Goal: Understand process/instructions: Learn how to perform a task or action

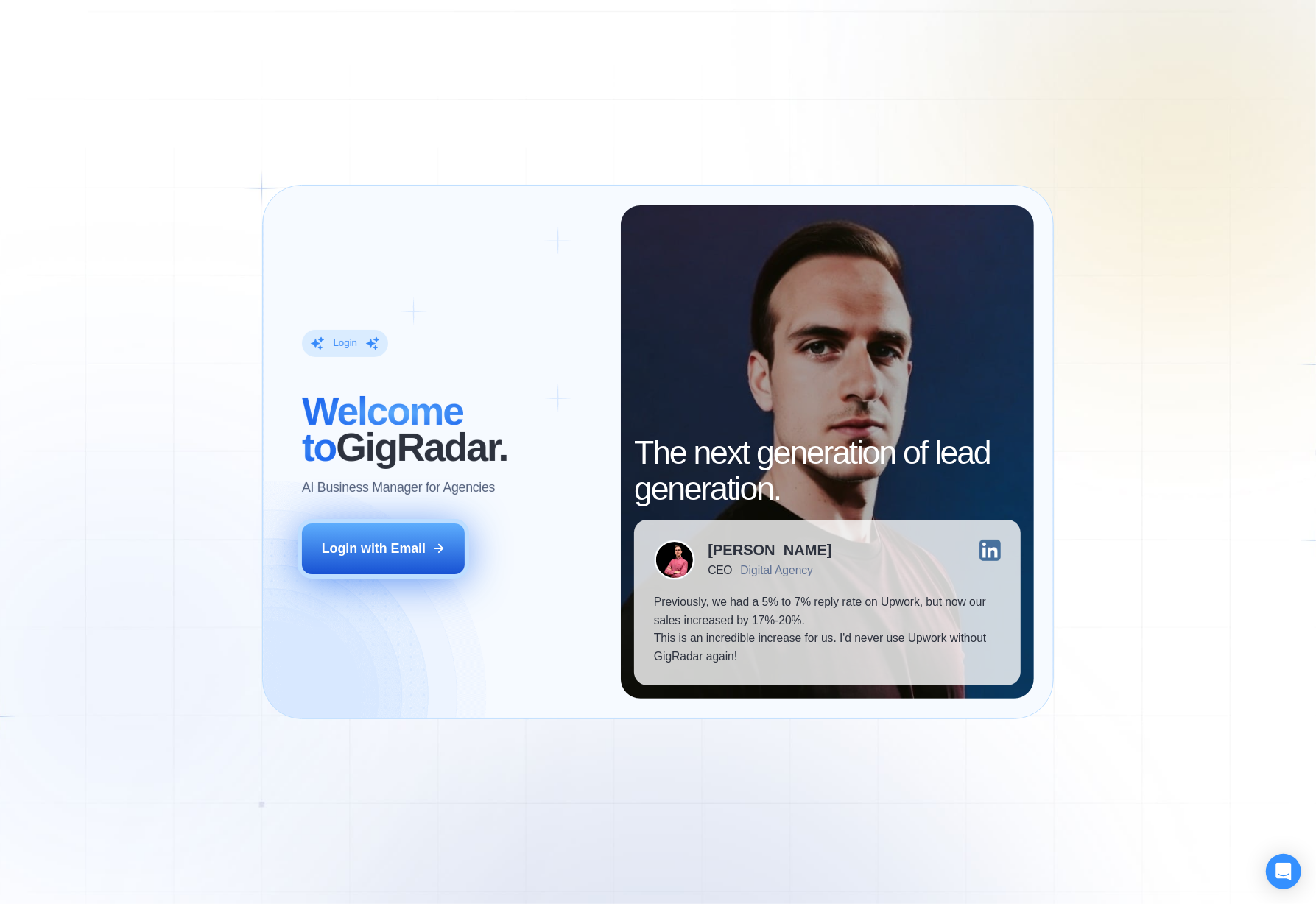
click at [401, 557] on div "Login with Email" at bounding box center [373, 549] width 104 height 19
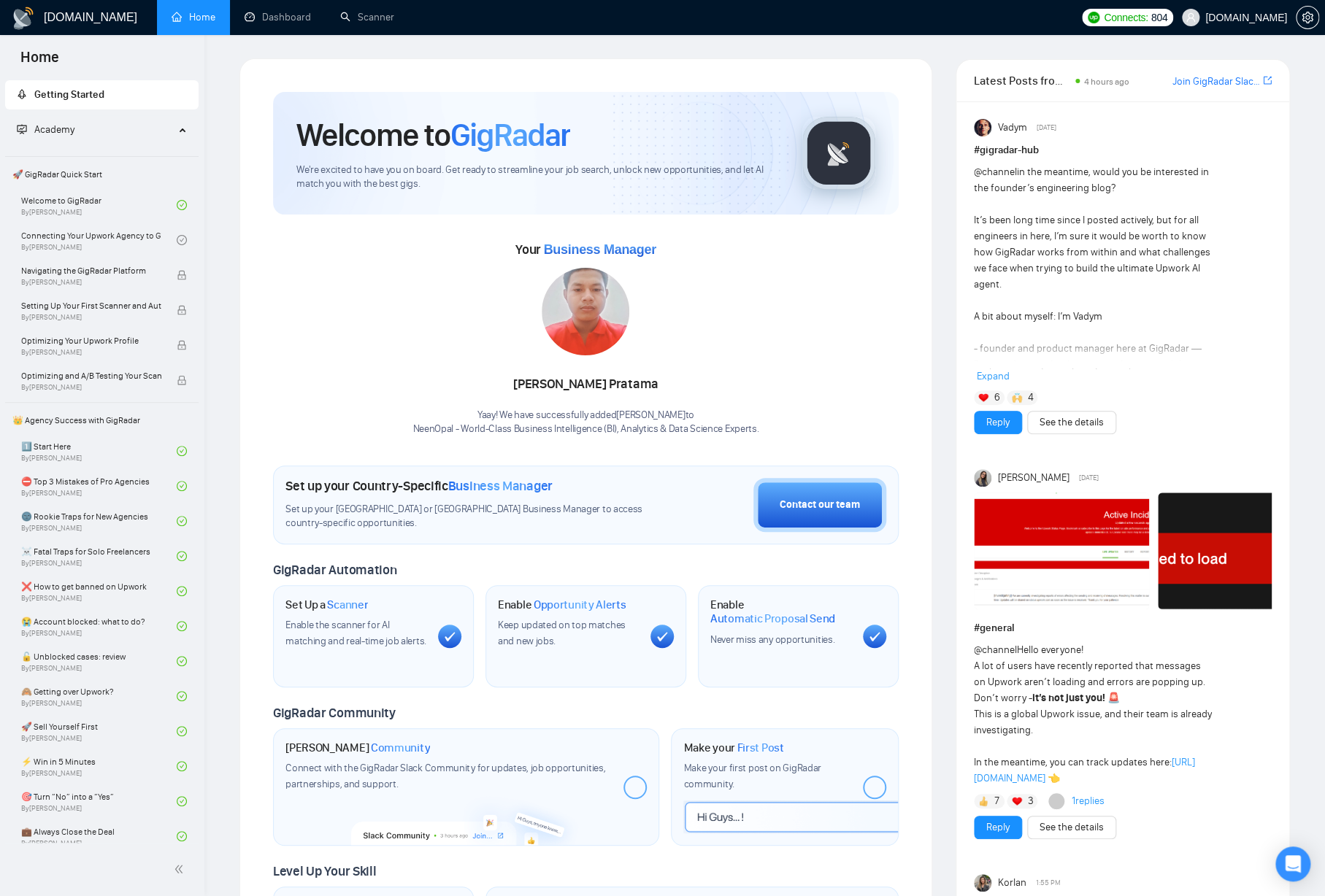
click at [1148, 268] on div "@channel in the meantime, would you be interested in the founder’s engineering …" at bounding box center [1093, 381] width 239 height 434
click at [996, 378] on span "Expand" at bounding box center [993, 376] width 32 height 13
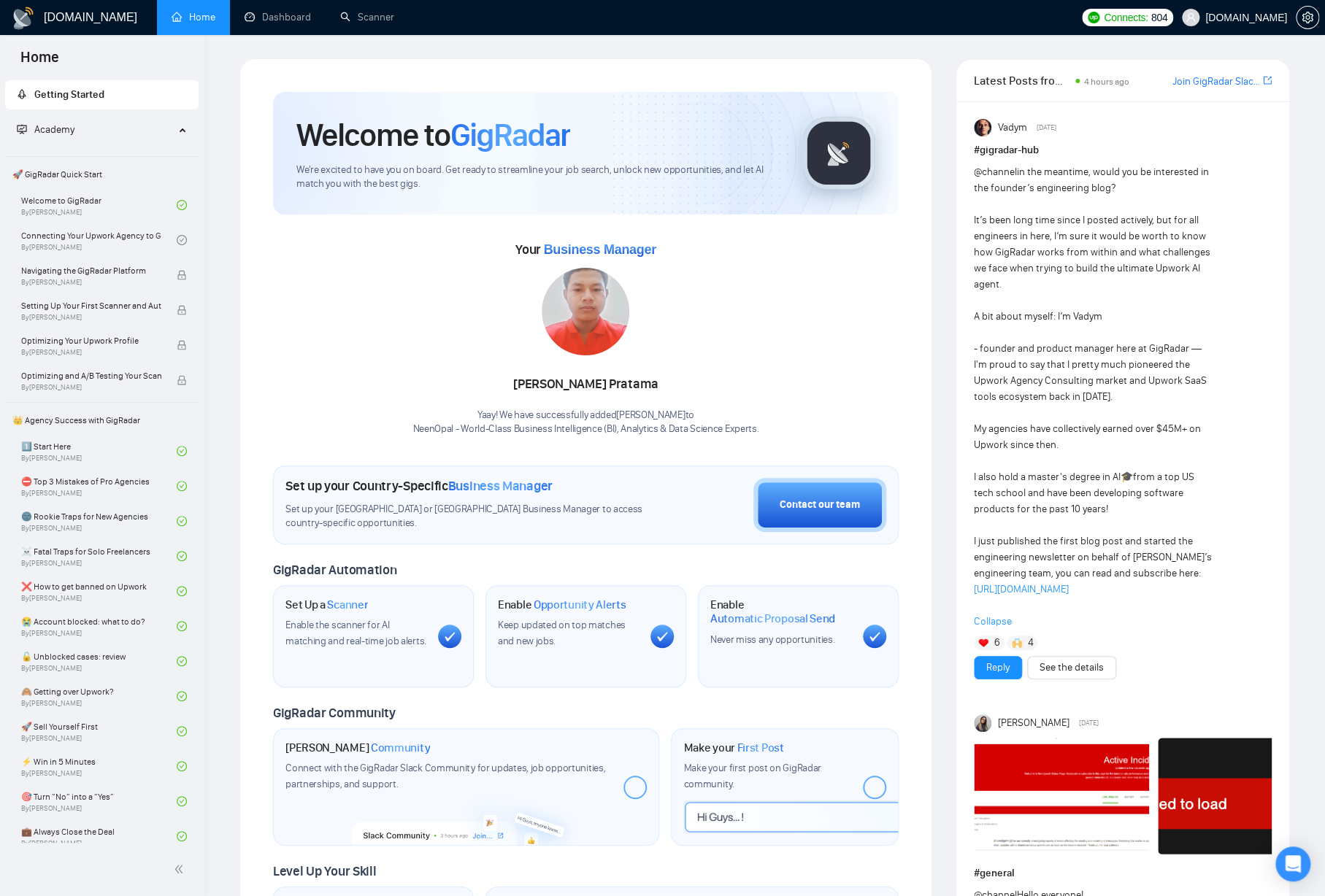
click at [1075, 432] on div "@channel in the meantime, would you be interested in the founder’s engineering …" at bounding box center [1093, 381] width 239 height 434
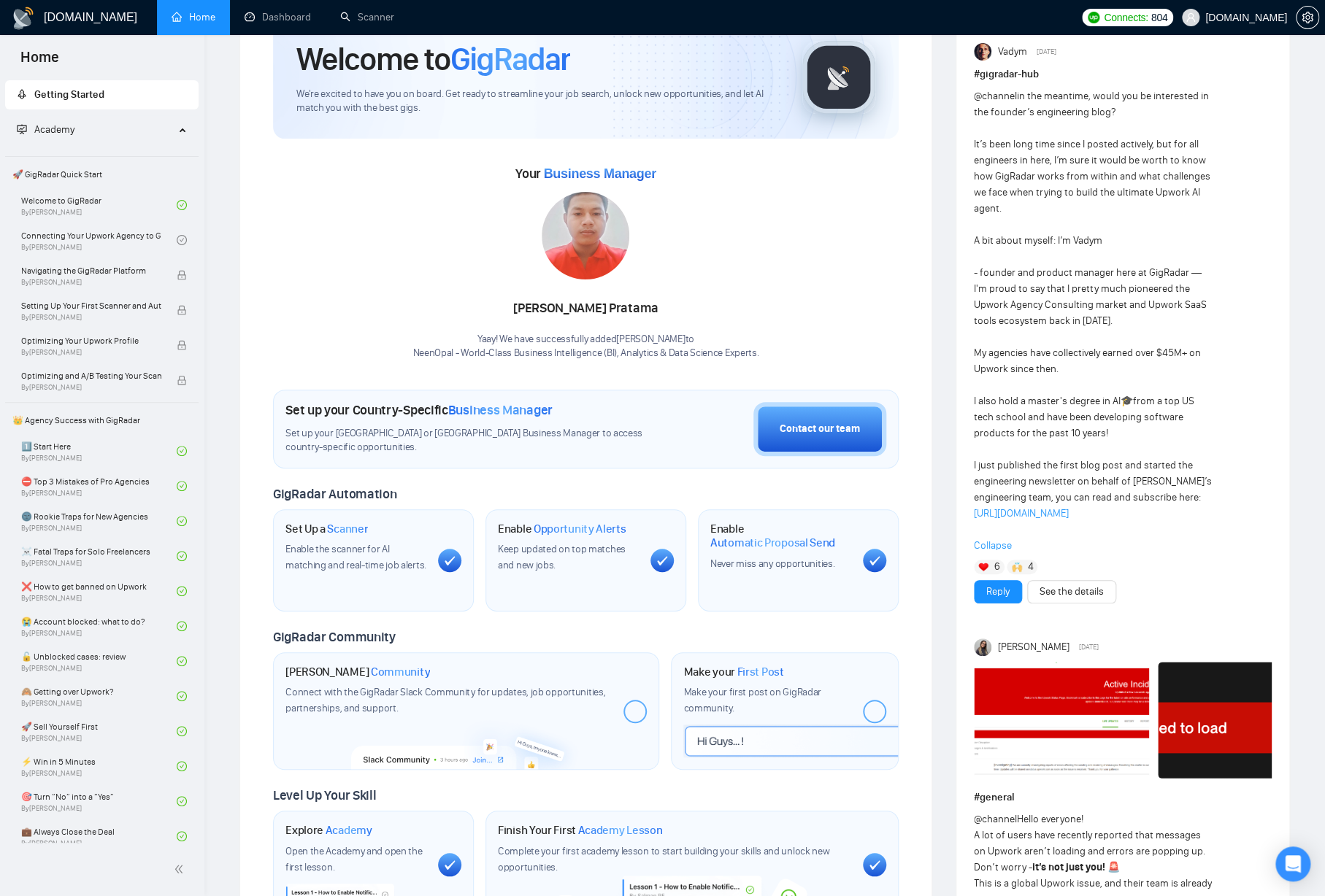
scroll to position [77, 0]
click at [1073, 430] on div "@channel in the meantime, would you be interested in the founder’s engineering …" at bounding box center [1093, 304] width 239 height 434
click at [1031, 419] on div "@channel in the meantime, would you be interested in the founder’s engineering …" at bounding box center [1093, 304] width 239 height 434
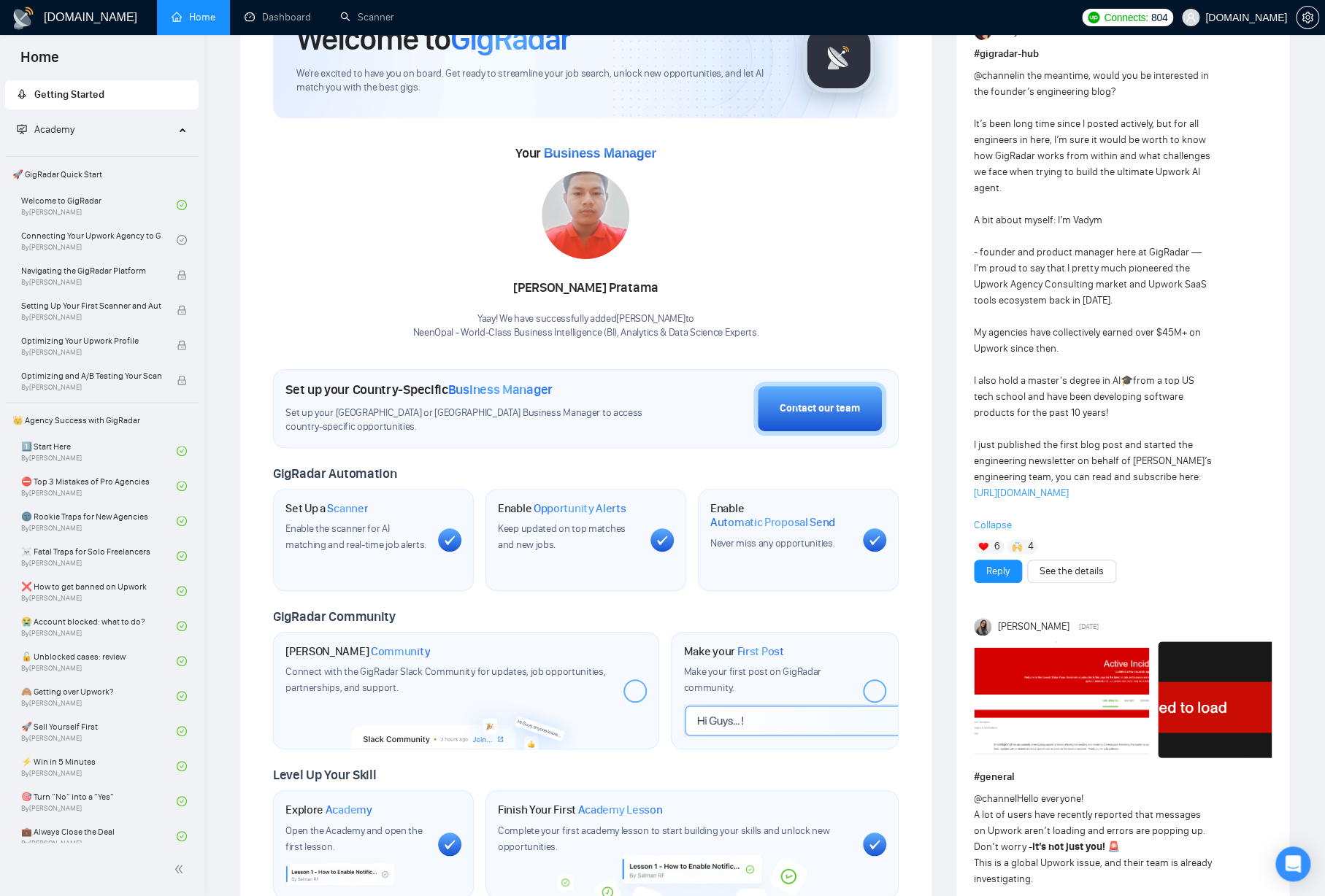
scroll to position [100, 0]
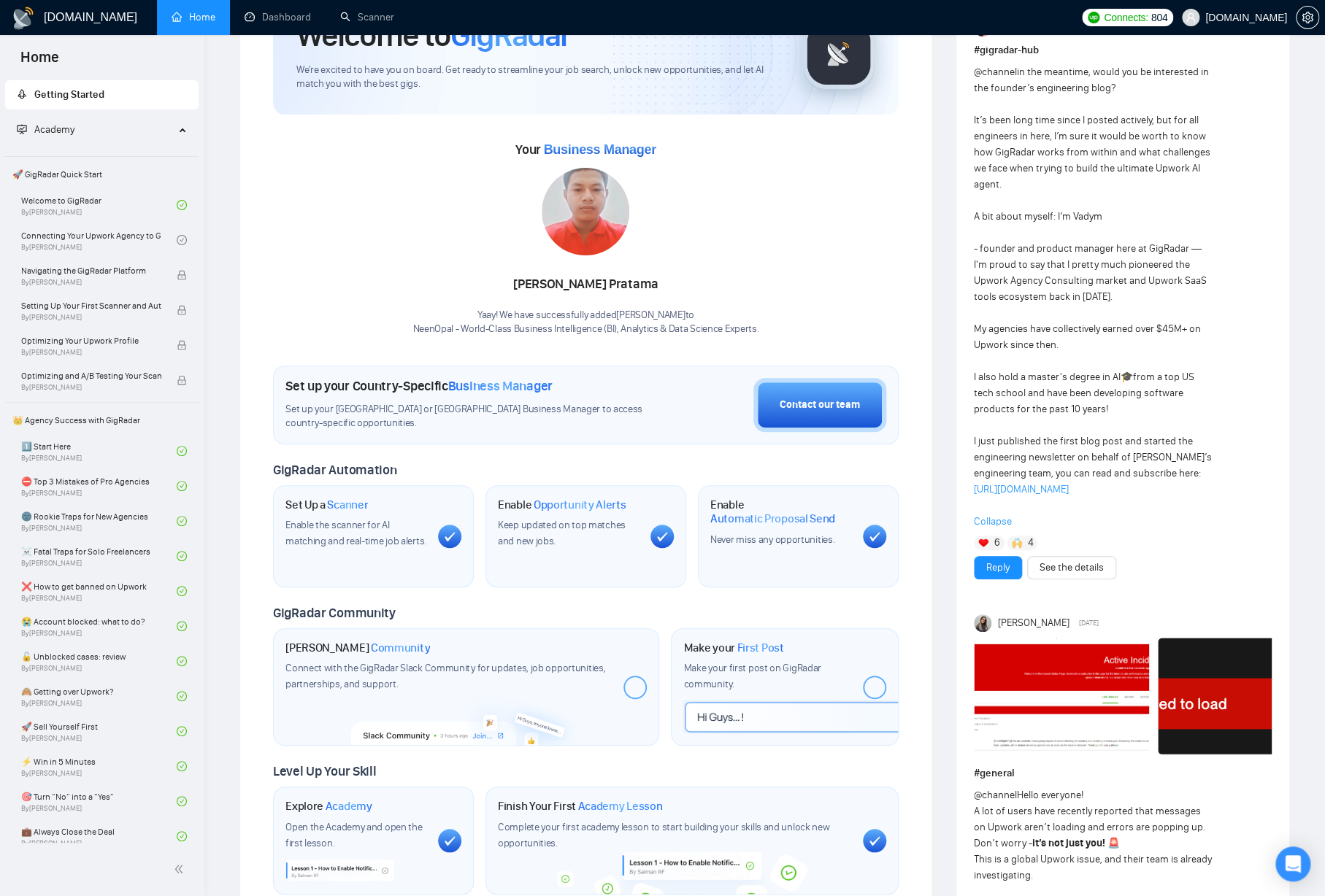
click at [999, 530] on span "Collapse" at bounding box center [1122, 521] width 298 height 16
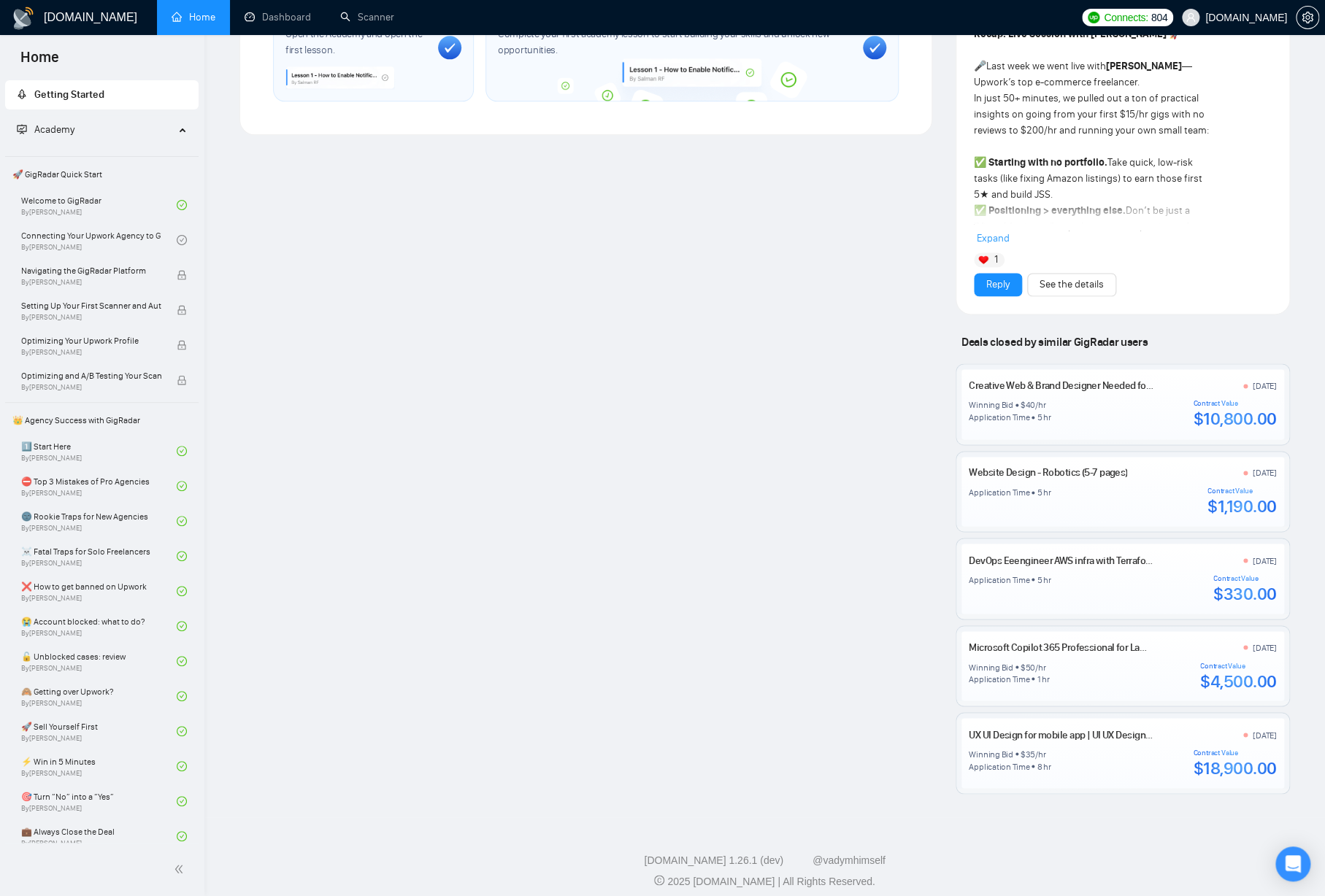
scroll to position [0, 0]
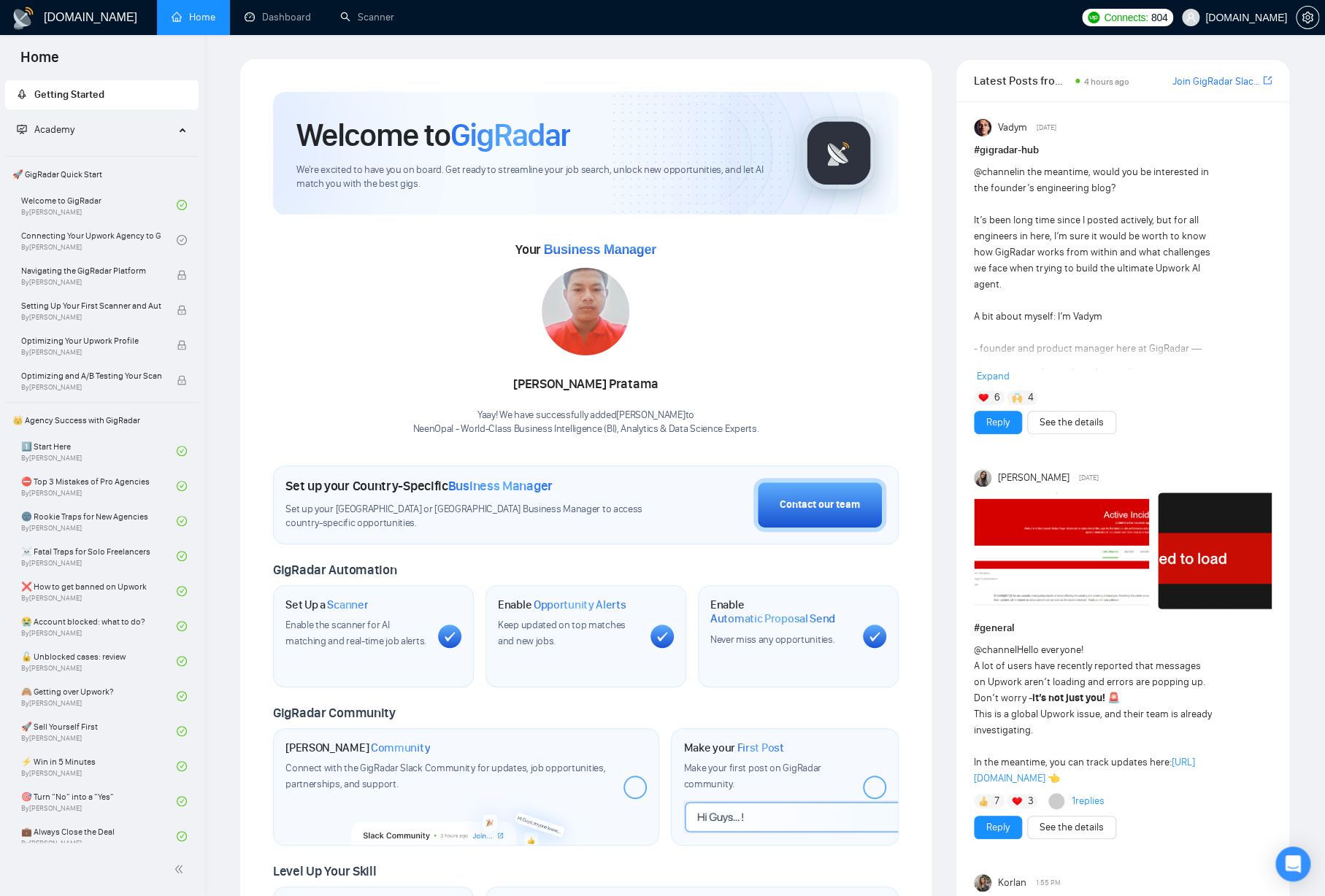
click at [779, 293] on div "Your Business Manager Gede Soni Pratama Yaay! We have successfully added Gede S…" at bounding box center [585, 337] width 626 height 199
click at [1142, 373] on div "@channel in the meantime, would you be interested in the founder’s engineering …" at bounding box center [1122, 274] width 298 height 220
click at [992, 375] on span "Expand" at bounding box center [993, 376] width 32 height 13
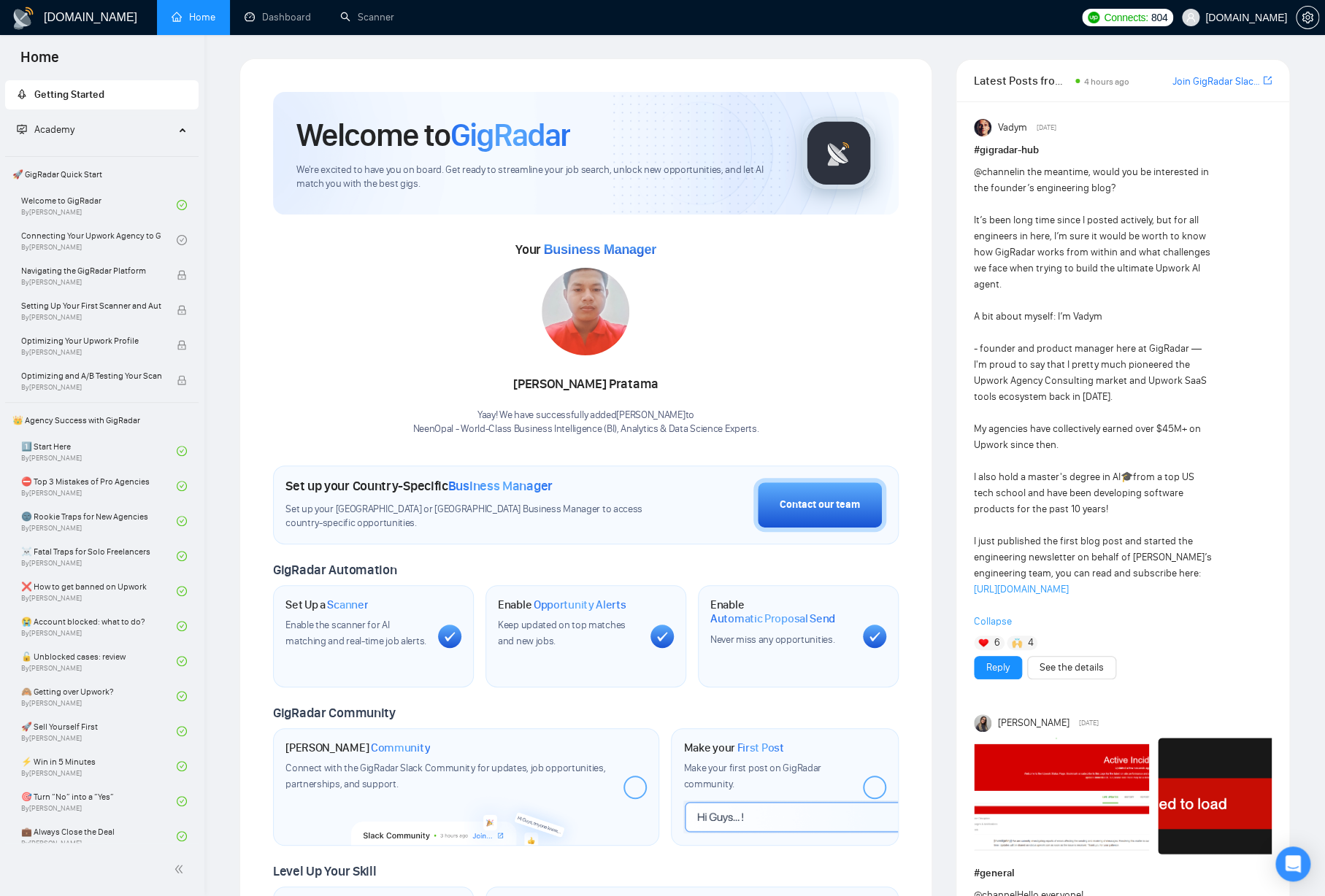
click at [996, 629] on span "Collapse" at bounding box center [1122, 622] width 298 height 16
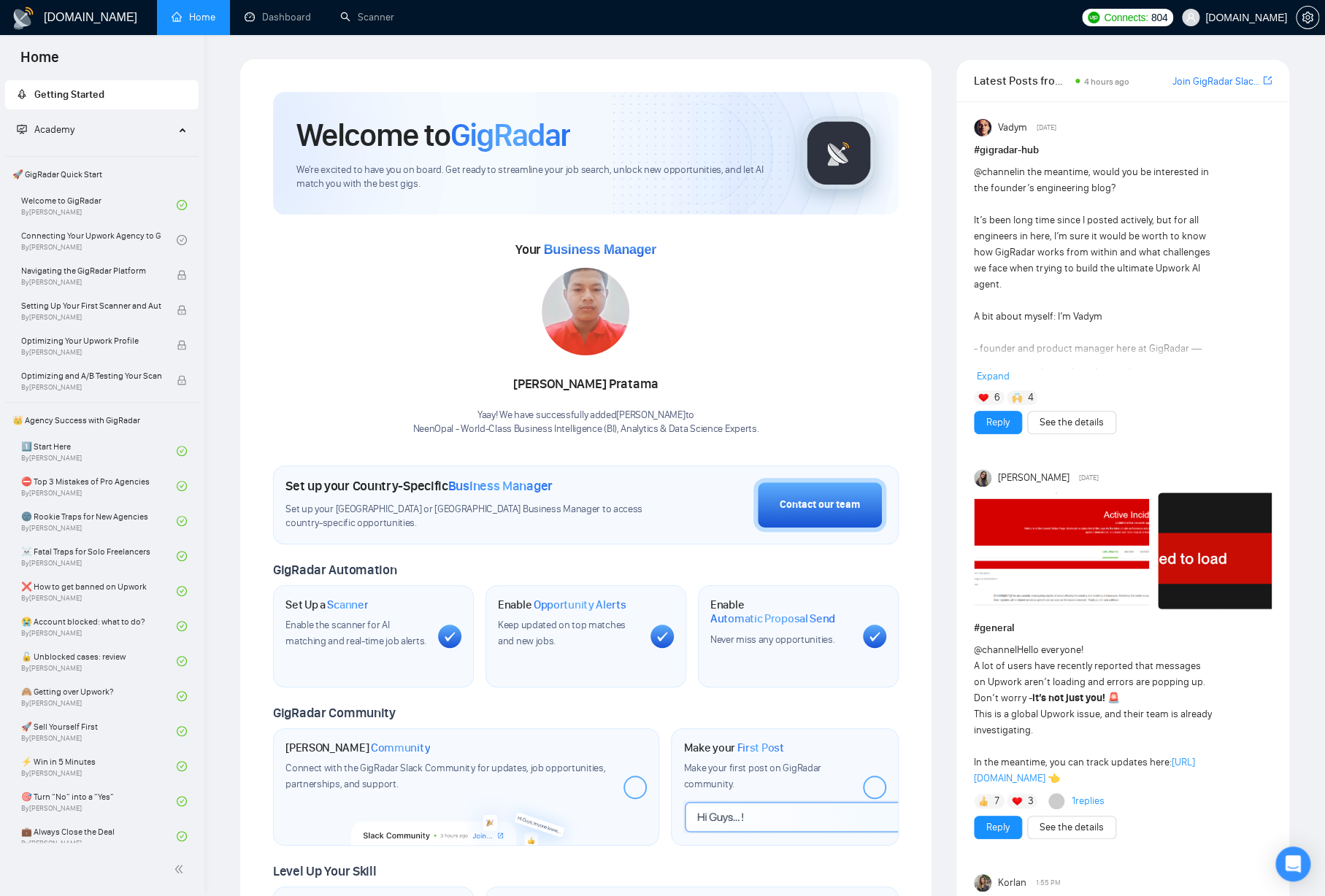
click at [360, 487] on h1 "Set up your Country-Specific Business Manager" at bounding box center [419, 486] width 268 height 16
click at [416, 517] on span "Set up your United States or United Kingdom Business Manager to access country-…" at bounding box center [465, 516] width 360 height 28
